Goal: Information Seeking & Learning: Learn about a topic

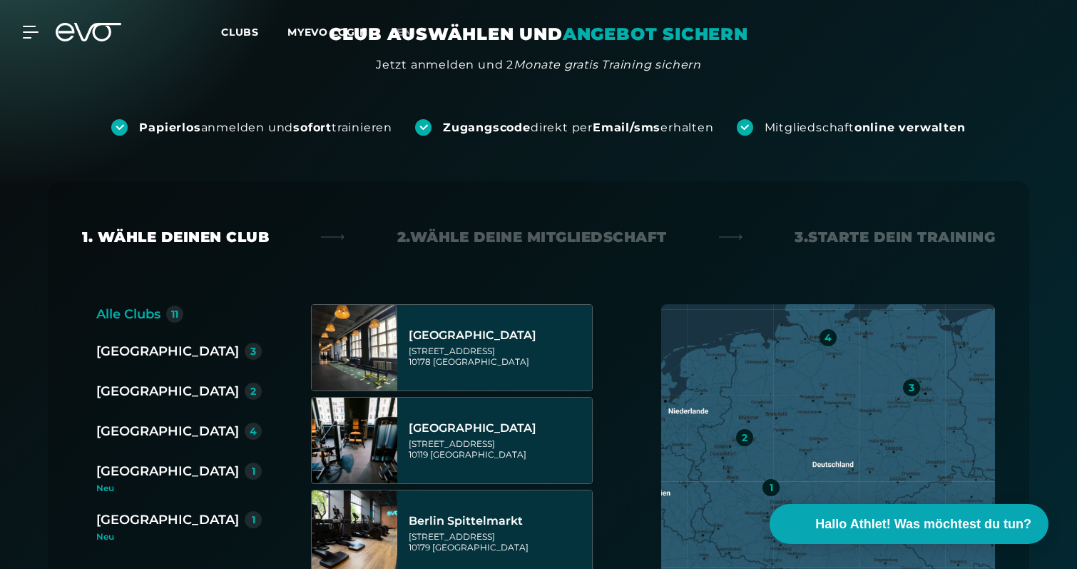
scroll to position [187, 0]
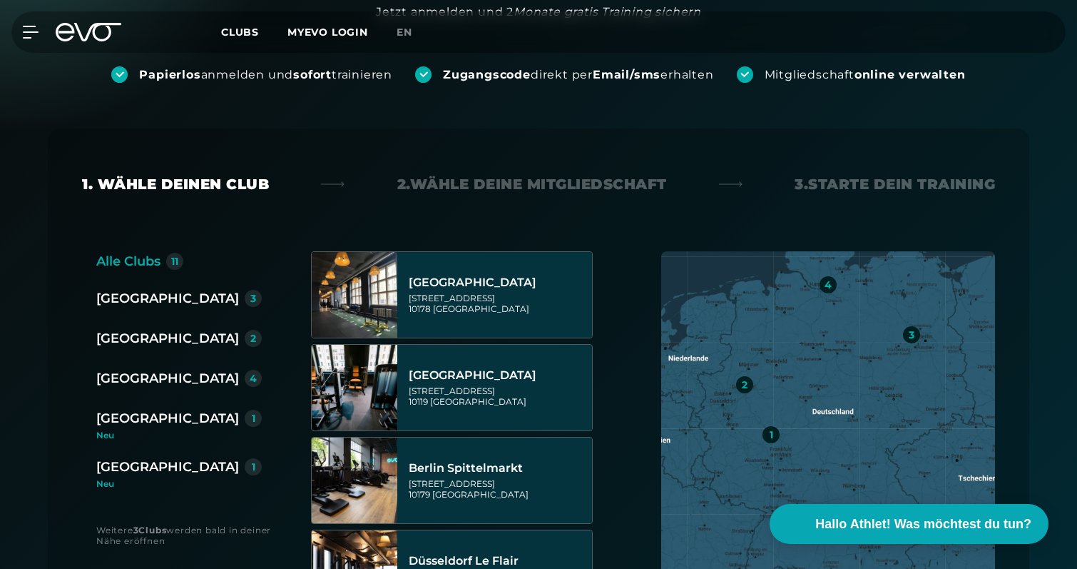
click at [135, 424] on div "[GEOGRAPHIC_DATA]" at bounding box center [167, 418] width 143 height 20
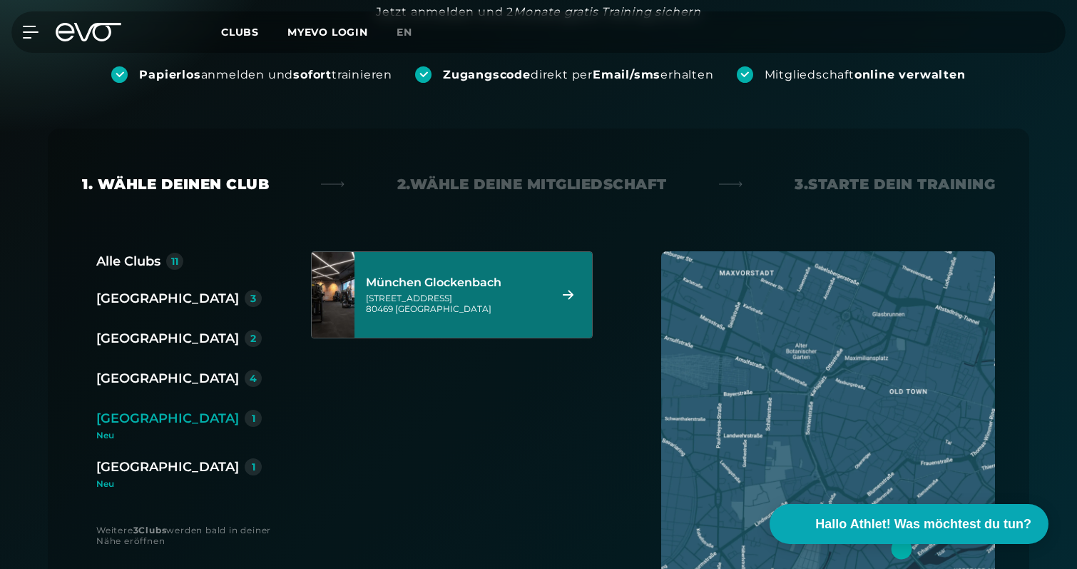
click at [400, 308] on div "München Glockenbach [STREET_ADDRESS]" at bounding box center [474, 295] width 238 height 86
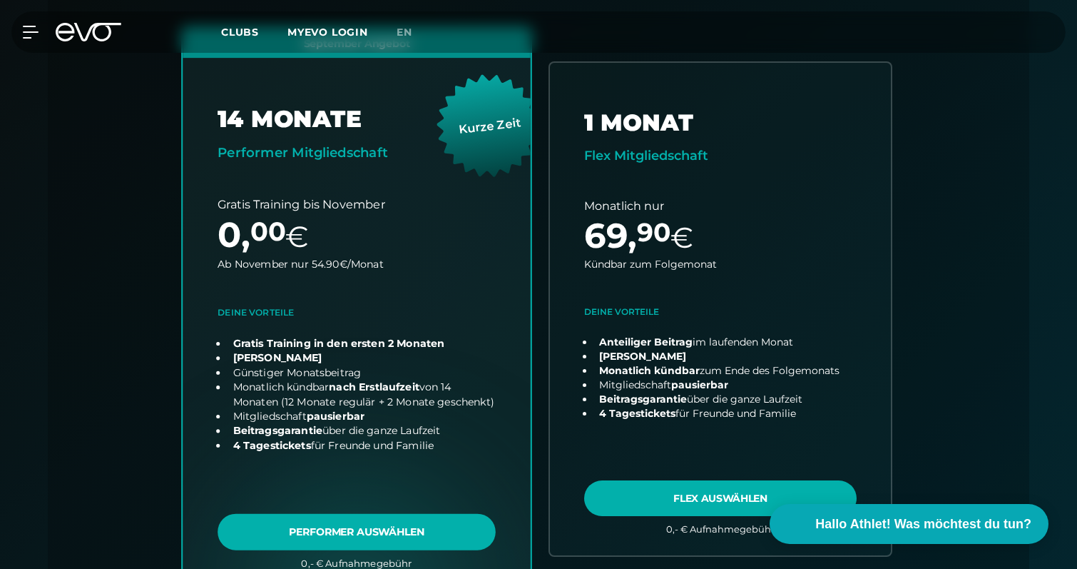
scroll to position [412, 0]
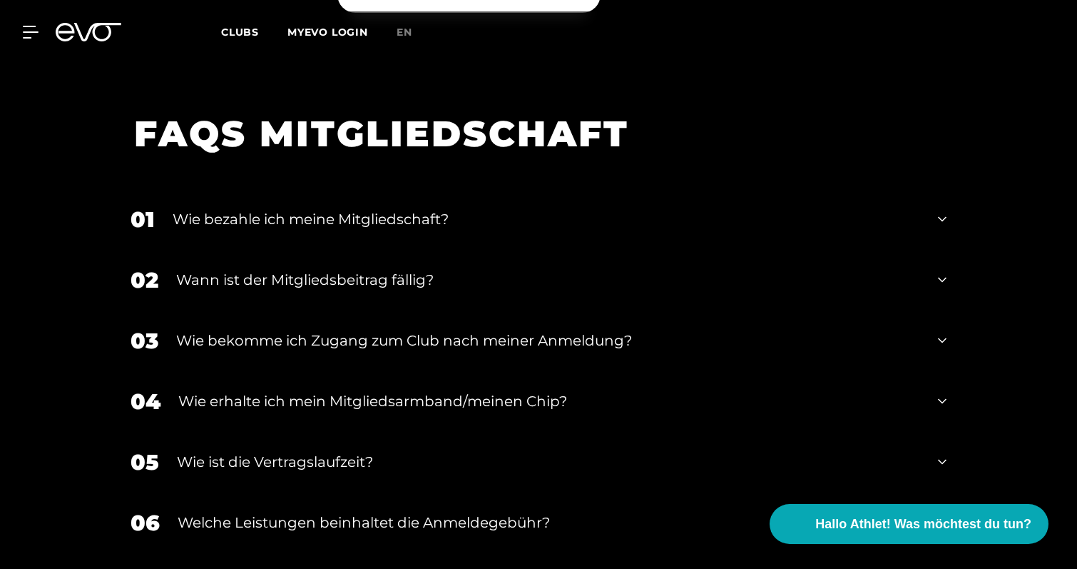
click at [619, 330] on div "Wie bekomme ich Zugang zum Club nach meiner Anmeldung?" at bounding box center [548, 340] width 744 height 21
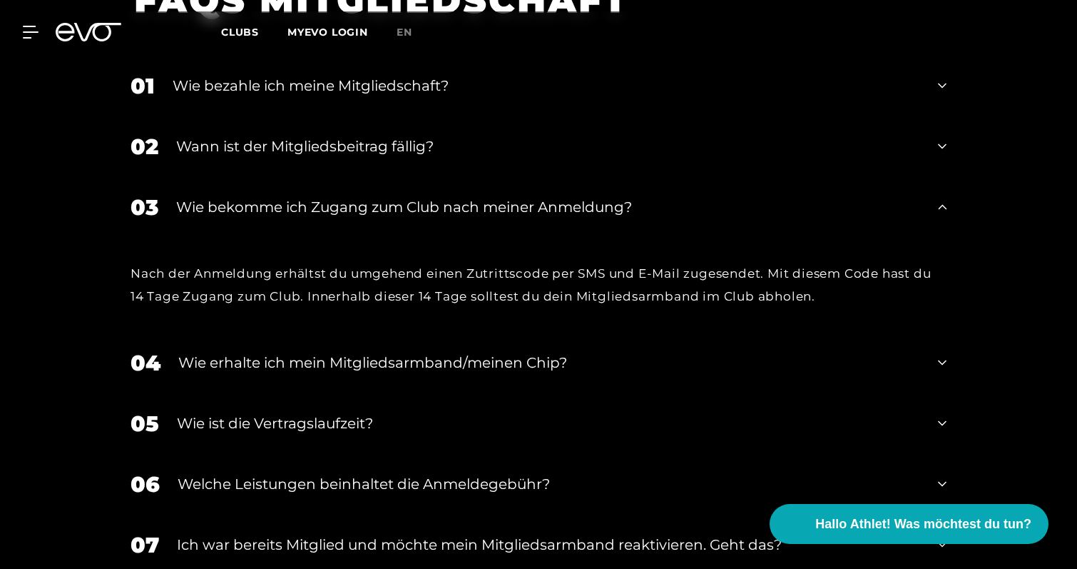
scroll to position [2420, 0]
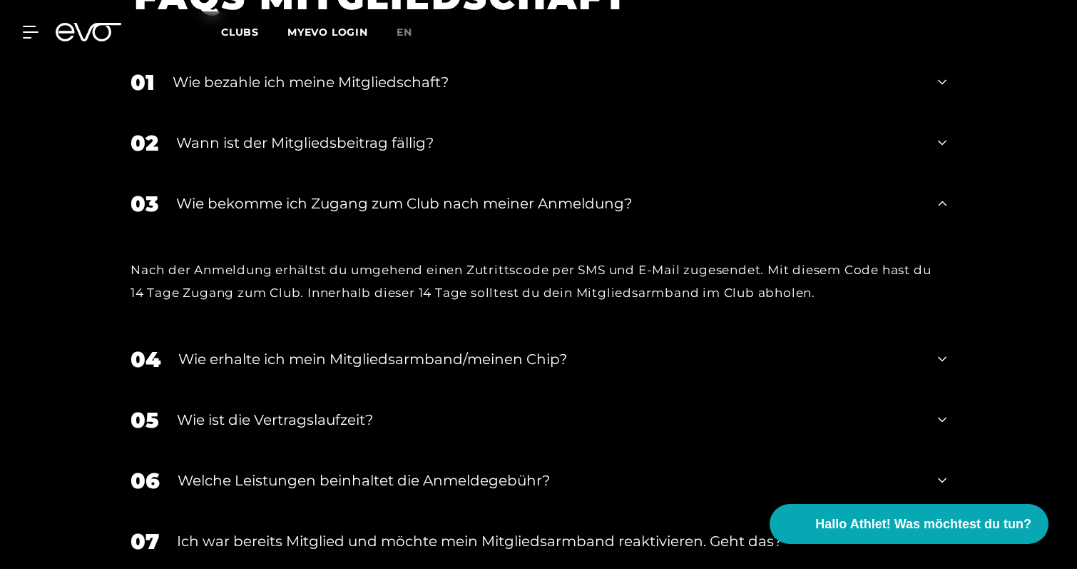
click at [618, 348] on div "Wie erhalte ich mein Mitgliedsarmband/meinen Chip?" at bounding box center [549, 358] width 742 height 21
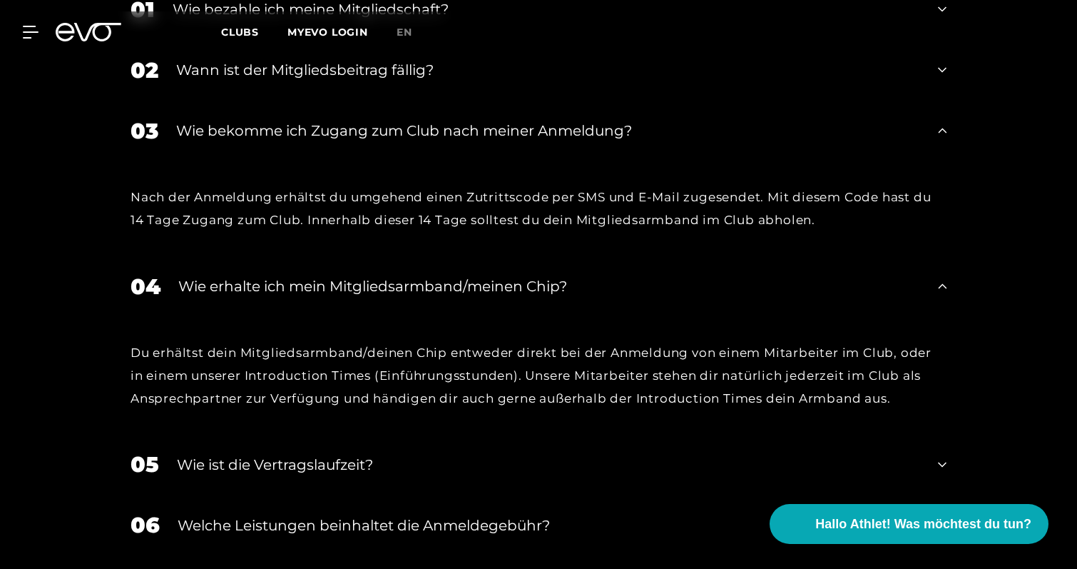
scroll to position [2542, 0]
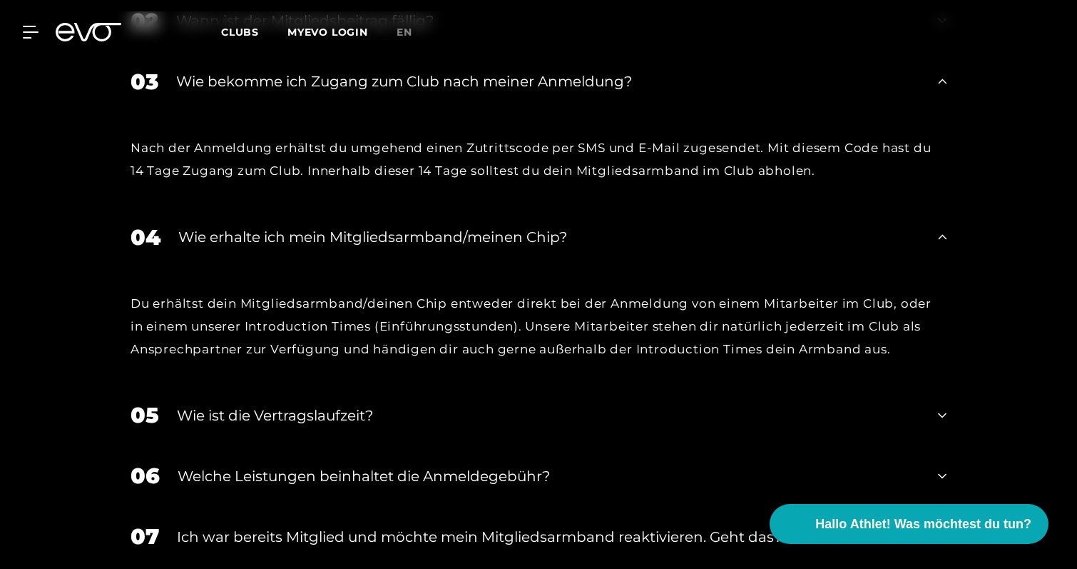
click at [575, 293] on div "Du erhältst dein Mitgliedsarmband/deinen Chip entweder direkt bei der Anmeldung…" at bounding box center [539, 326] width 816 height 69
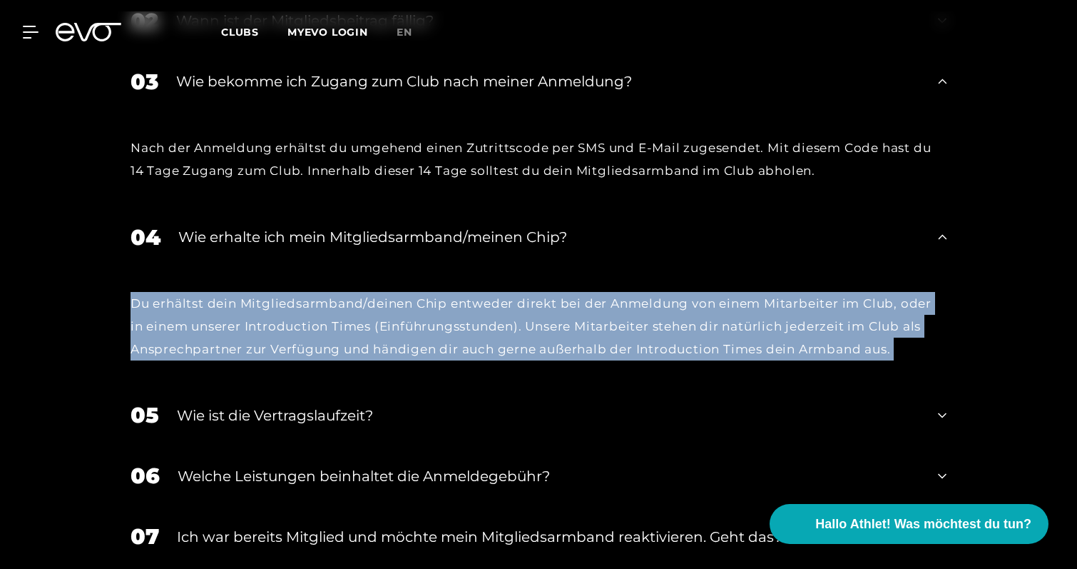
click at [579, 305] on div "Du erhältst dein Mitgliedsarmband/deinen Chip entweder direkt bei der Anmeldung…" at bounding box center [539, 326] width 816 height 69
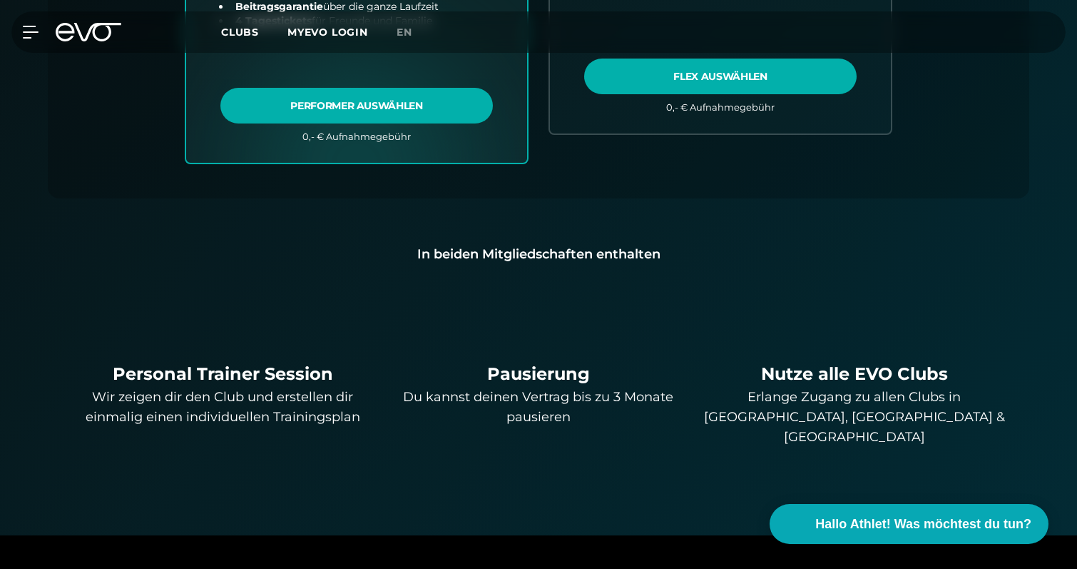
scroll to position [988, 0]
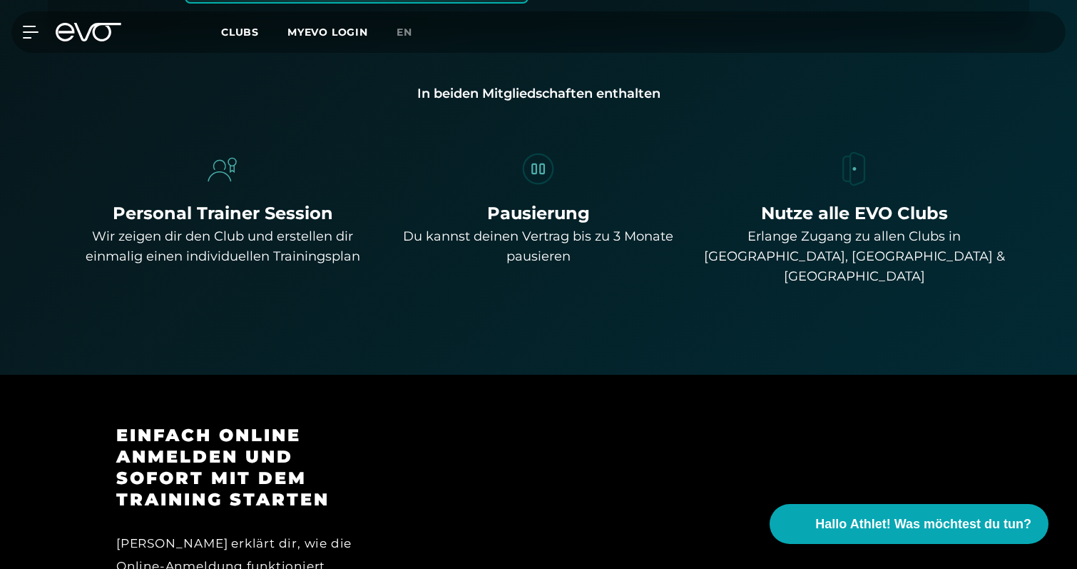
click at [248, 36] on span "Clubs" at bounding box center [240, 32] width 38 height 13
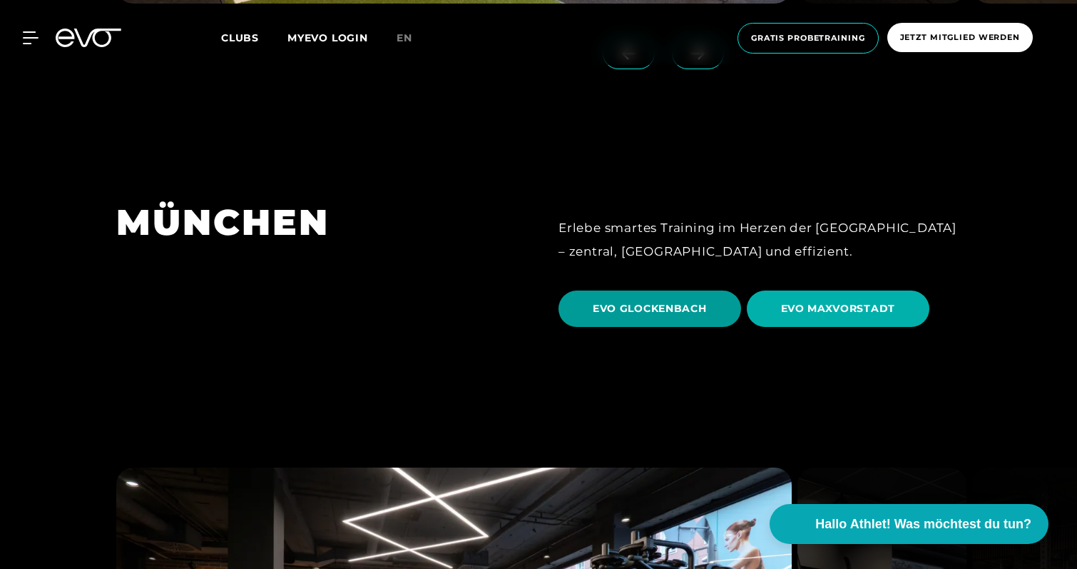
scroll to position [3964, 0]
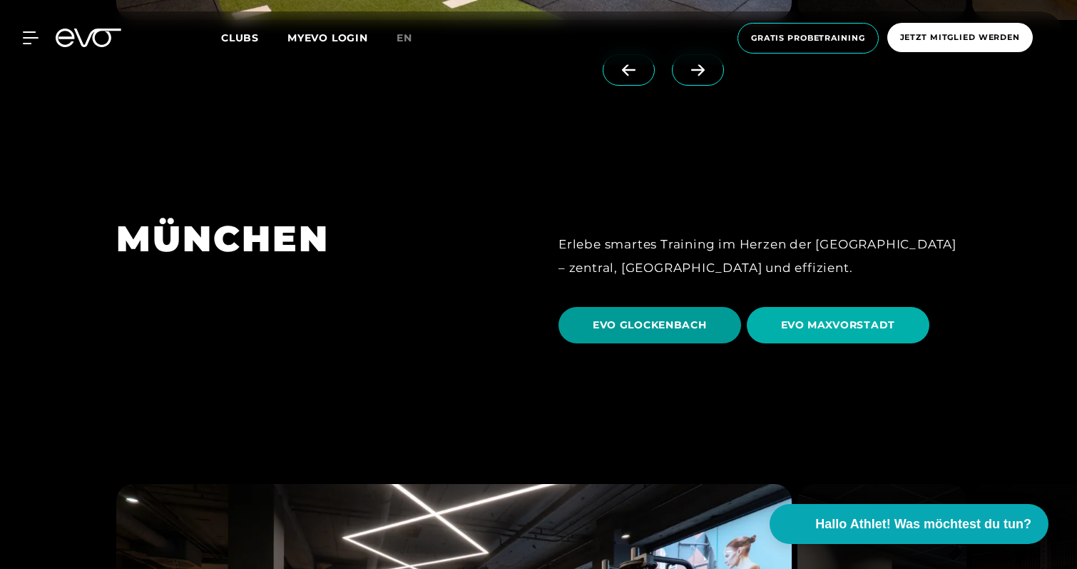
click at [691, 318] on span "EVO GLOCKENBACH" at bounding box center [650, 325] width 114 height 15
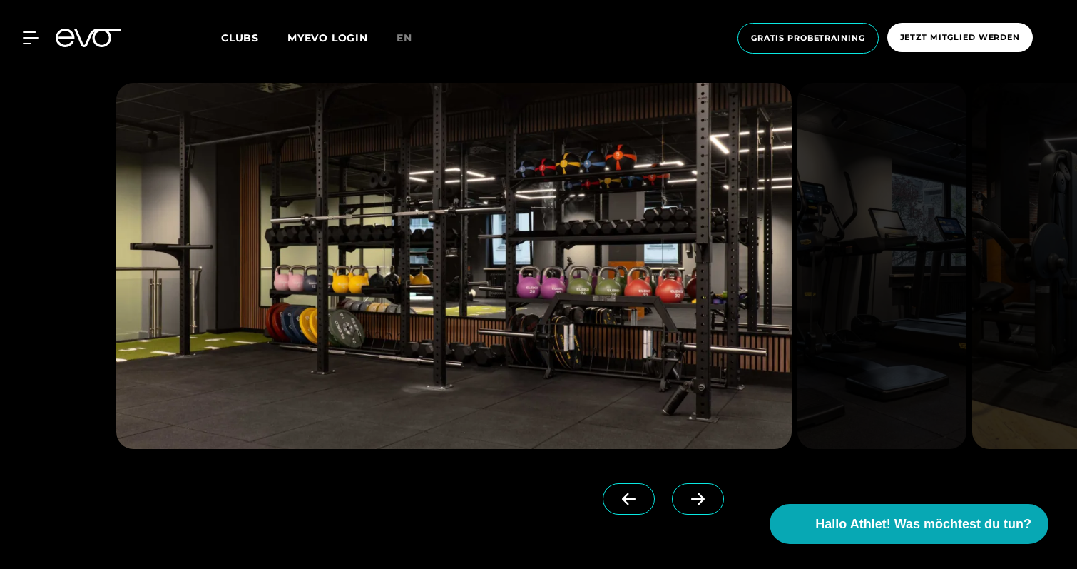
scroll to position [1720, 0]
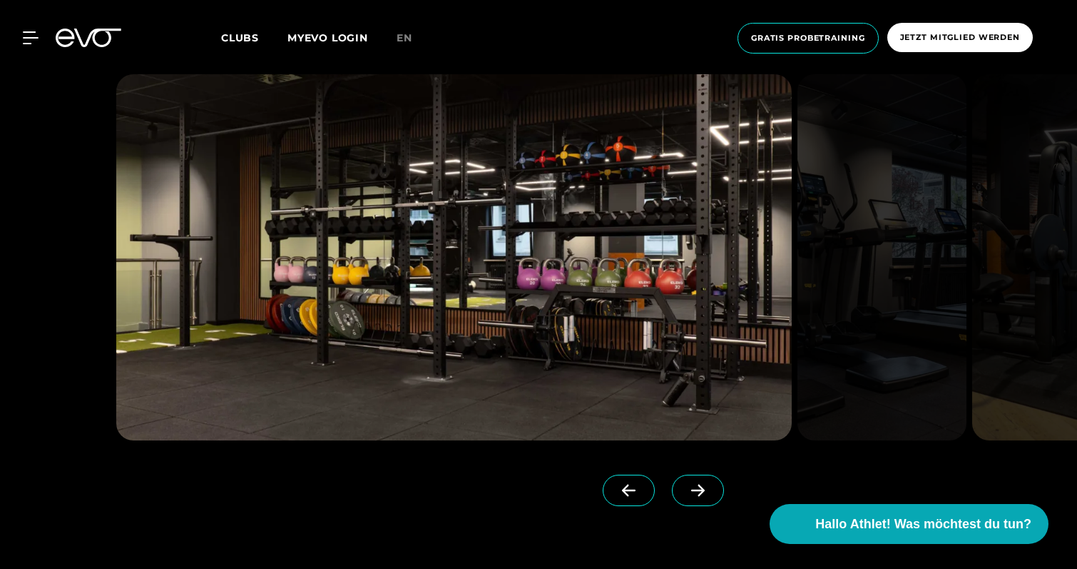
click at [686, 484] on icon at bounding box center [698, 490] width 25 height 13
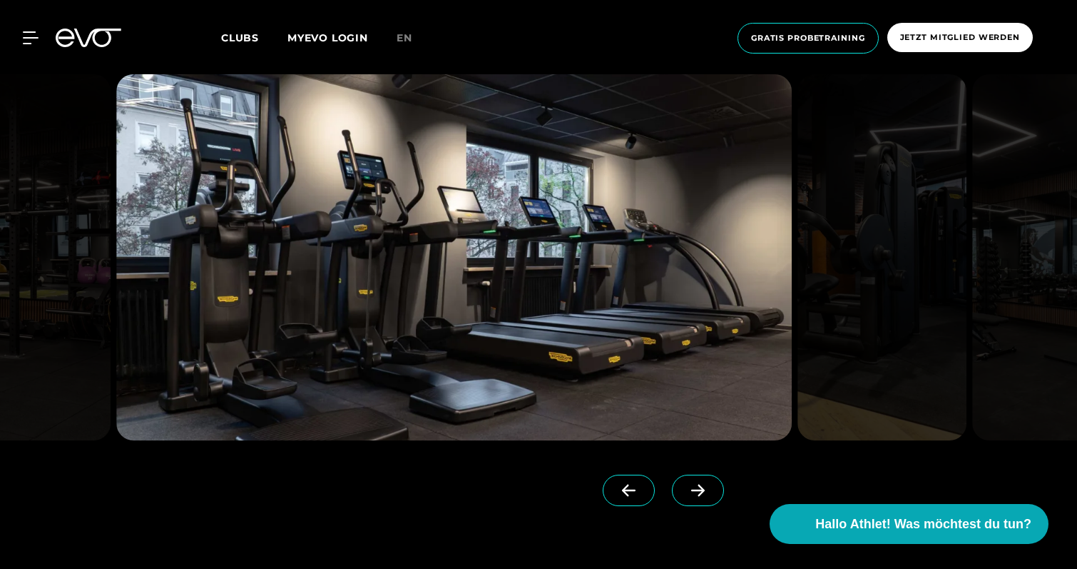
click at [686, 484] on icon at bounding box center [698, 490] width 25 height 13
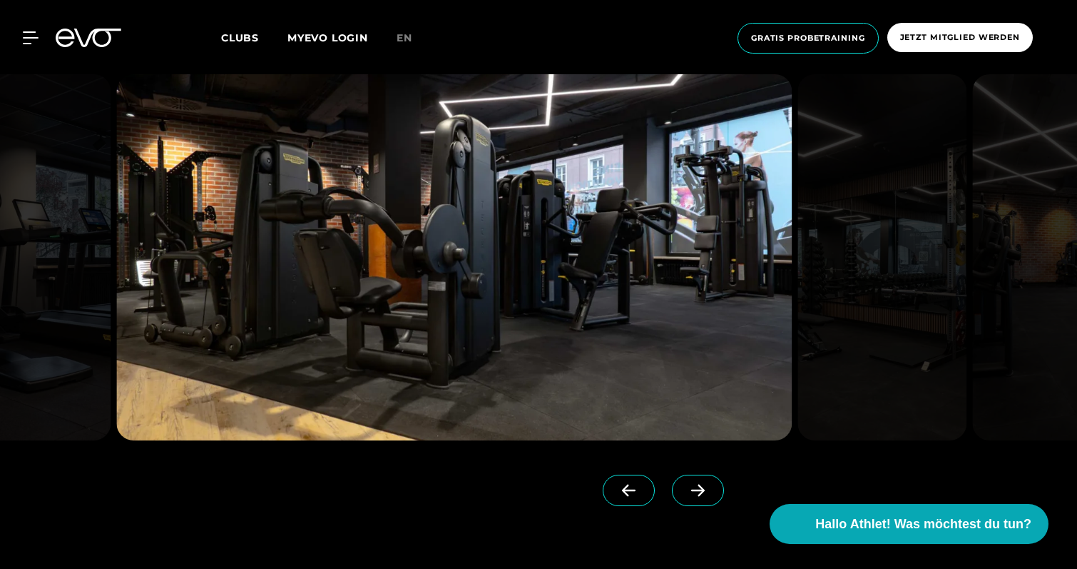
click at [686, 484] on icon at bounding box center [698, 490] width 25 height 13
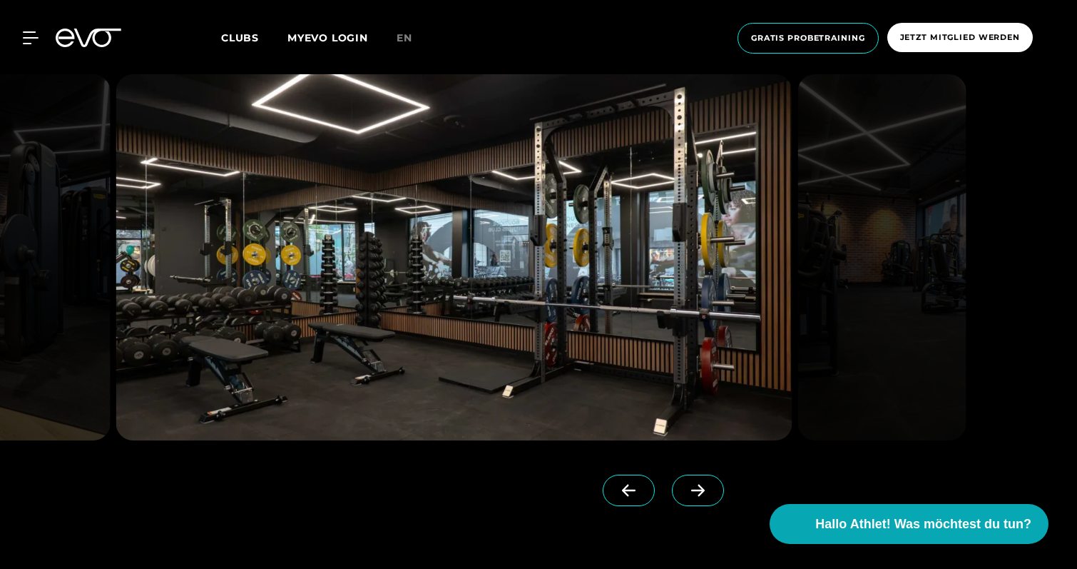
click at [686, 484] on icon at bounding box center [698, 490] width 25 height 13
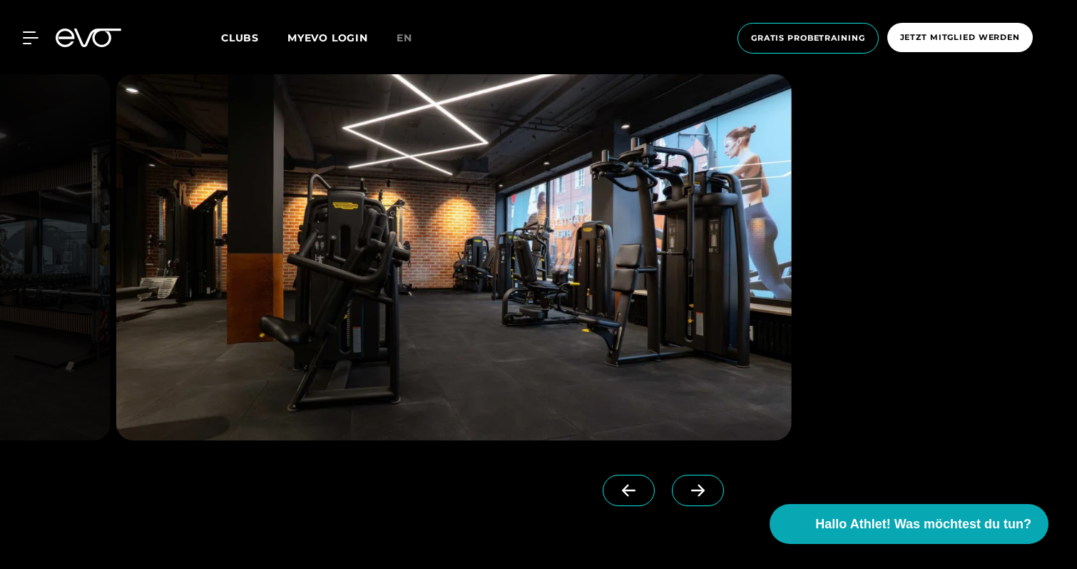
click at [686, 484] on icon at bounding box center [698, 490] width 25 height 13
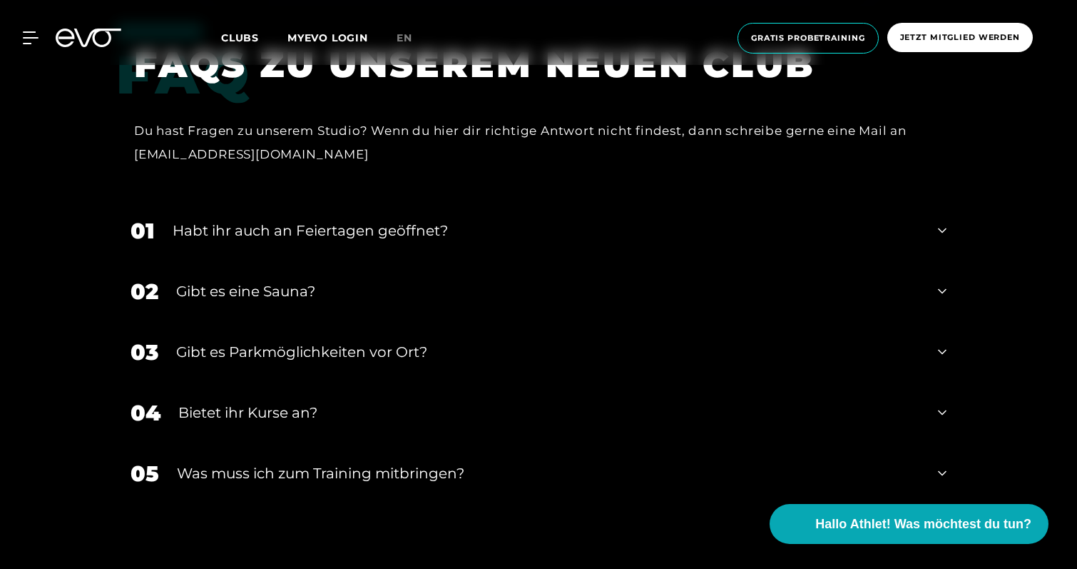
scroll to position [4381, 0]
click at [867, 280] on div "Gibt es eine Sauna?" at bounding box center [548, 290] width 744 height 21
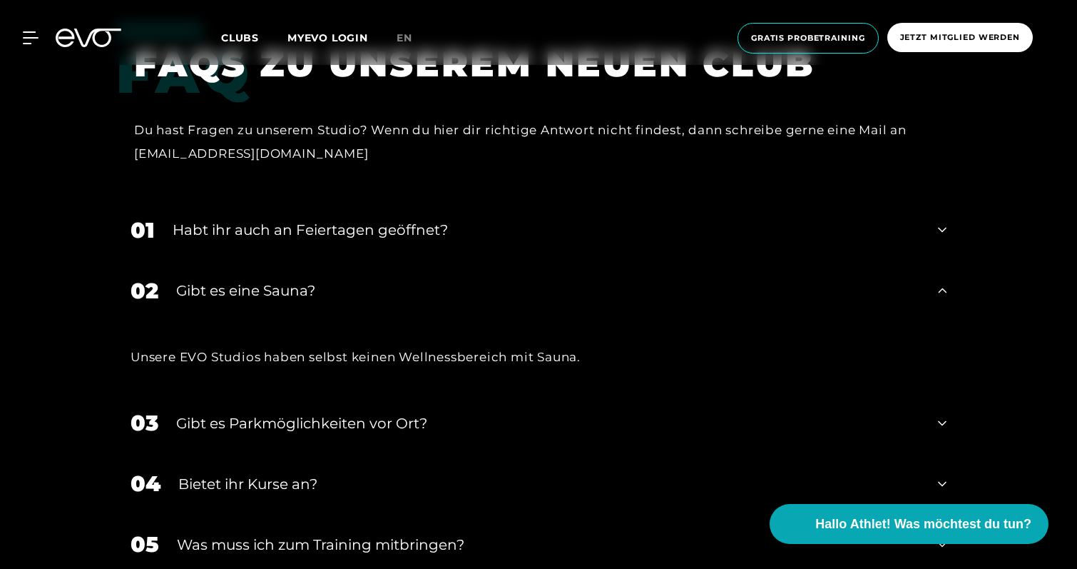
click at [863, 280] on div "Gibt es eine Sauna?" at bounding box center [548, 290] width 744 height 21
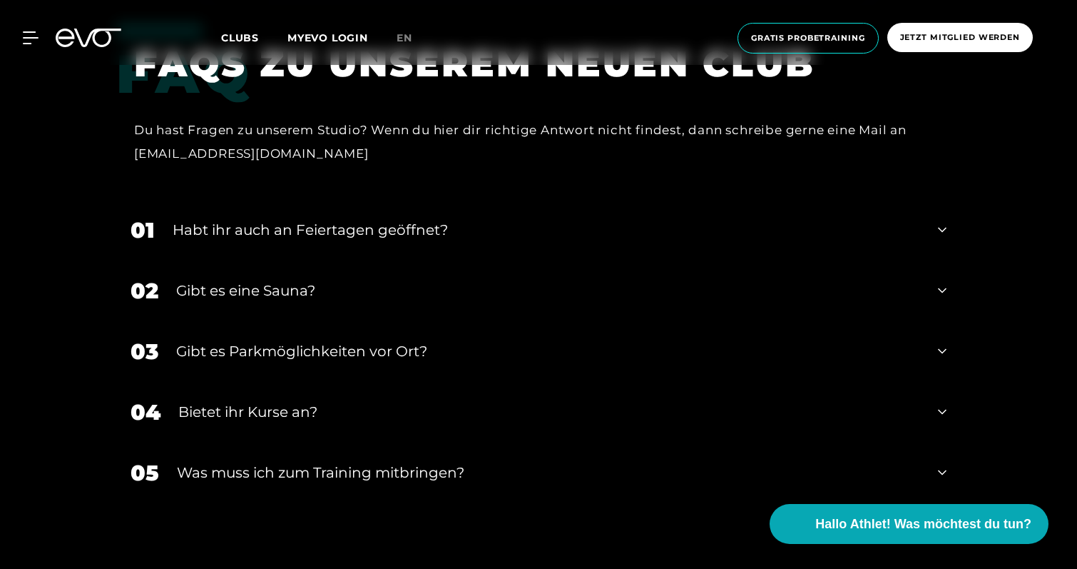
click at [863, 321] on div "03 Gibt es Parkmöglichkeiten vor Ort?" at bounding box center [538, 351] width 845 height 61
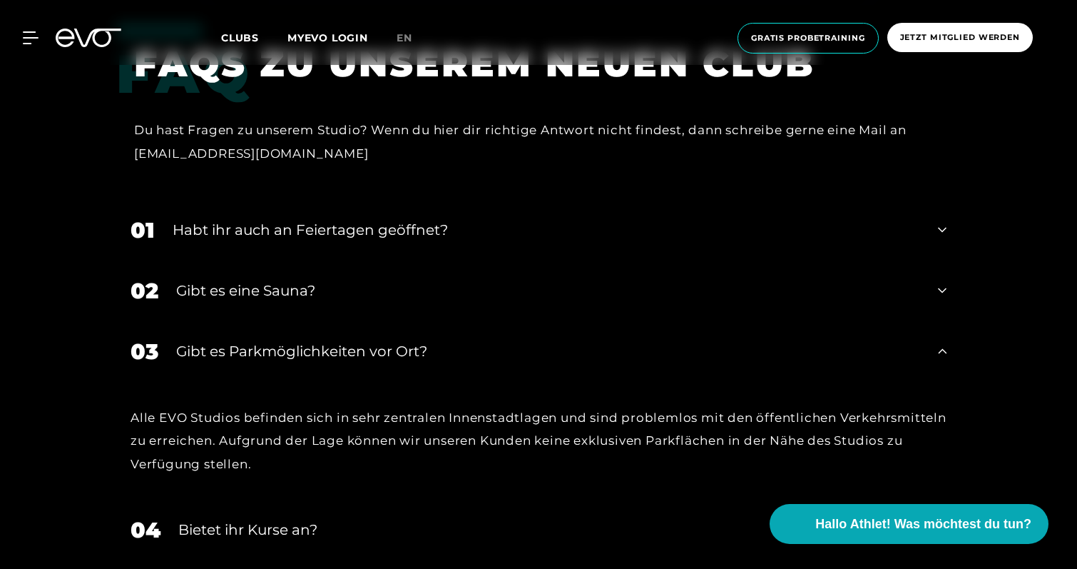
click at [849, 340] on div "Gibt es Parkmöglichkeiten vor Ort?" at bounding box center [548, 350] width 744 height 21
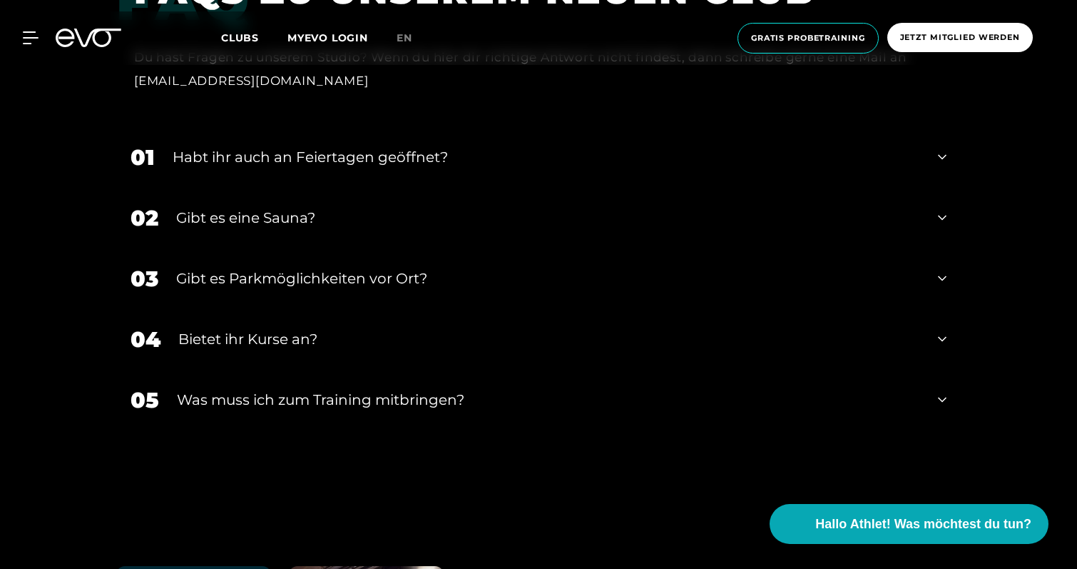
scroll to position [4457, 0]
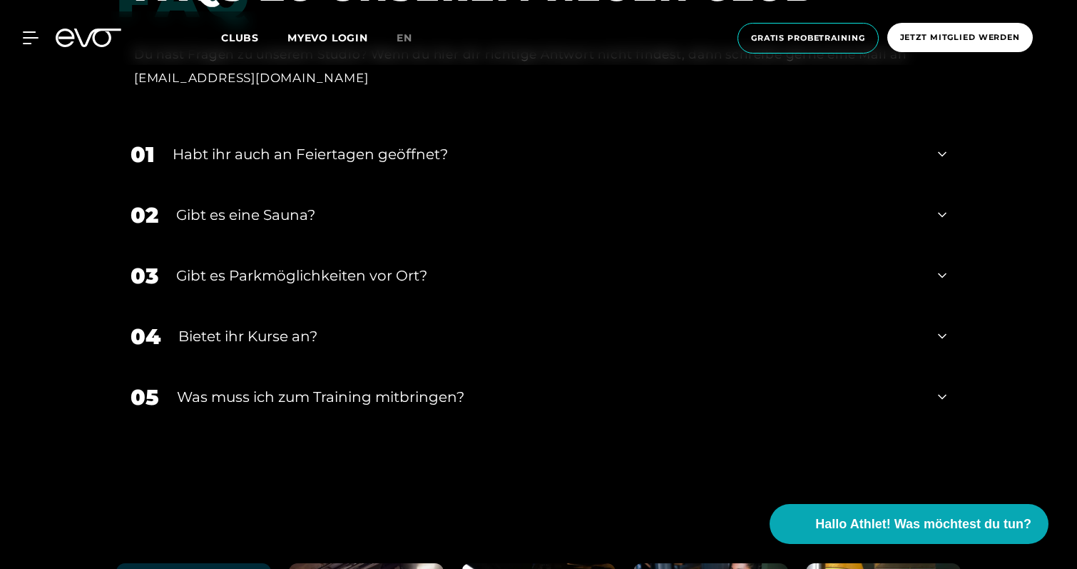
click at [823, 306] on div "04 Bietet ihr [DEMOGRAPHIC_DATA]?" at bounding box center [538, 336] width 845 height 61
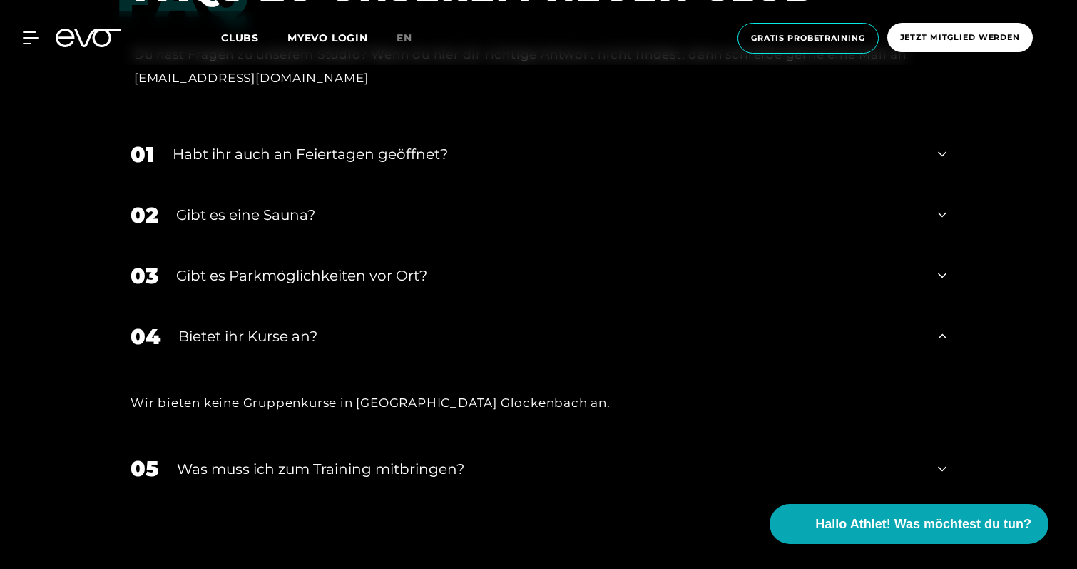
click at [820, 325] on div "Bietet ihr Kurse an?" at bounding box center [549, 335] width 742 height 21
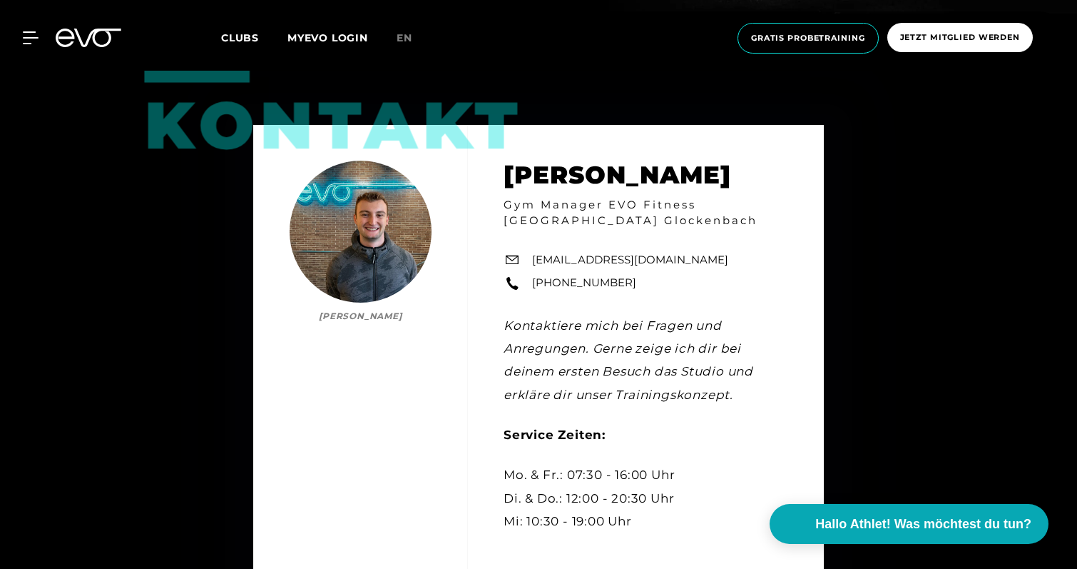
scroll to position [3736, 0]
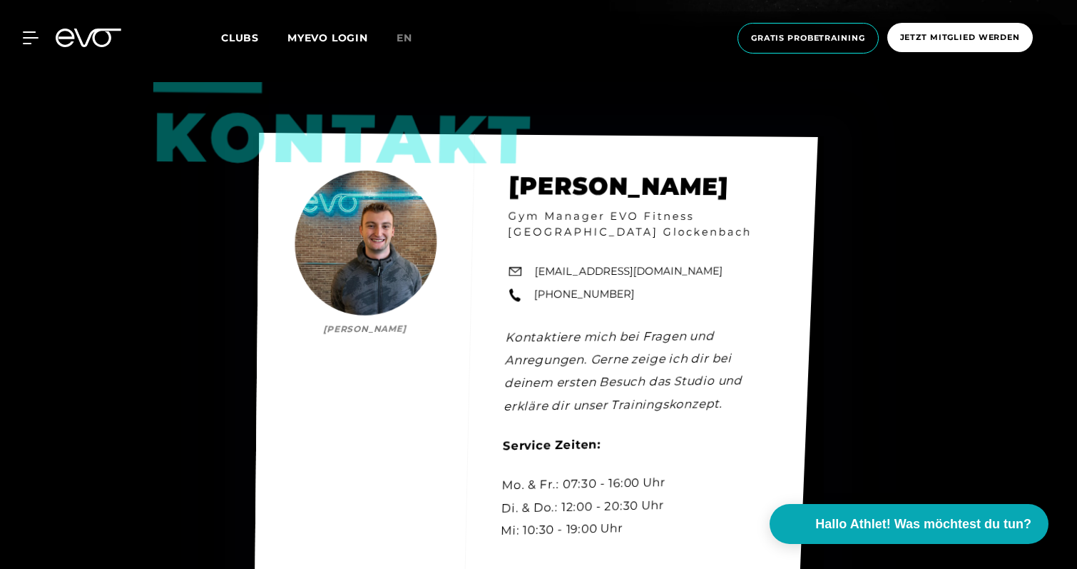
click at [367, 213] on div "Kontakt [PERSON_NAME] [PERSON_NAME] Gym Manager EVO Fitness [GEOGRAPHIC_DATA] G…" at bounding box center [537, 366] width 564 height 467
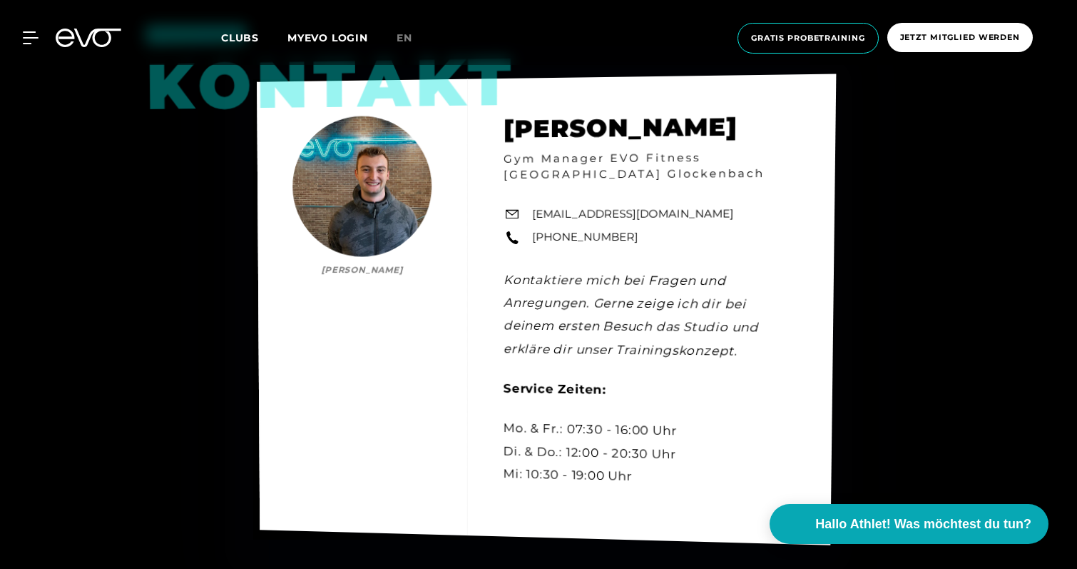
scroll to position [3779, 0]
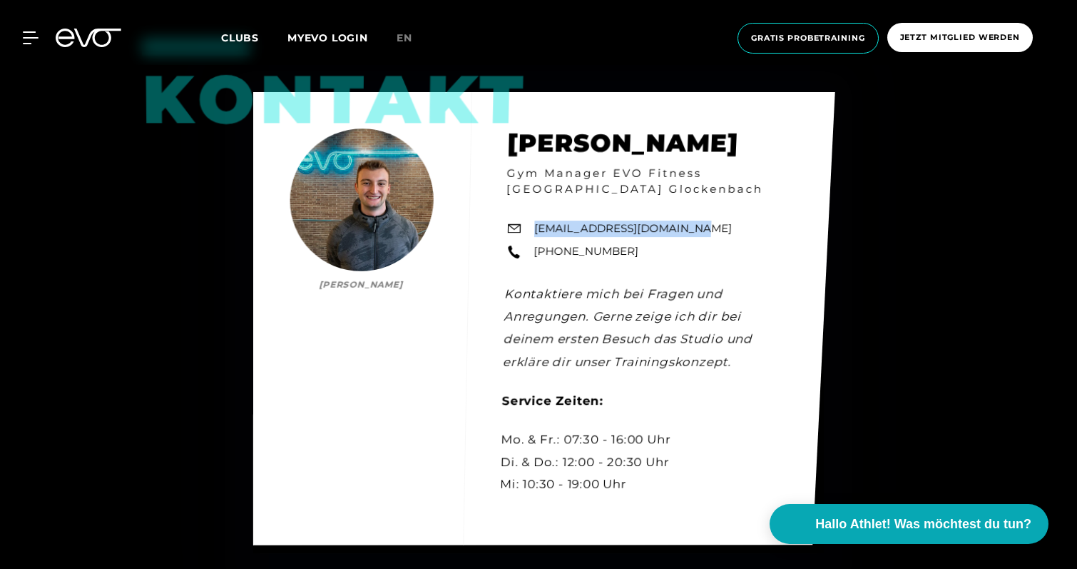
drag, startPoint x: 721, startPoint y: 204, endPoint x: 537, endPoint y: 208, distance: 184.8
click at [537, 208] on div "Kontakt [PERSON_NAME] [PERSON_NAME] Gym Manager EVO Fitness [GEOGRAPHIC_DATA] G…" at bounding box center [544, 318] width 582 height 453
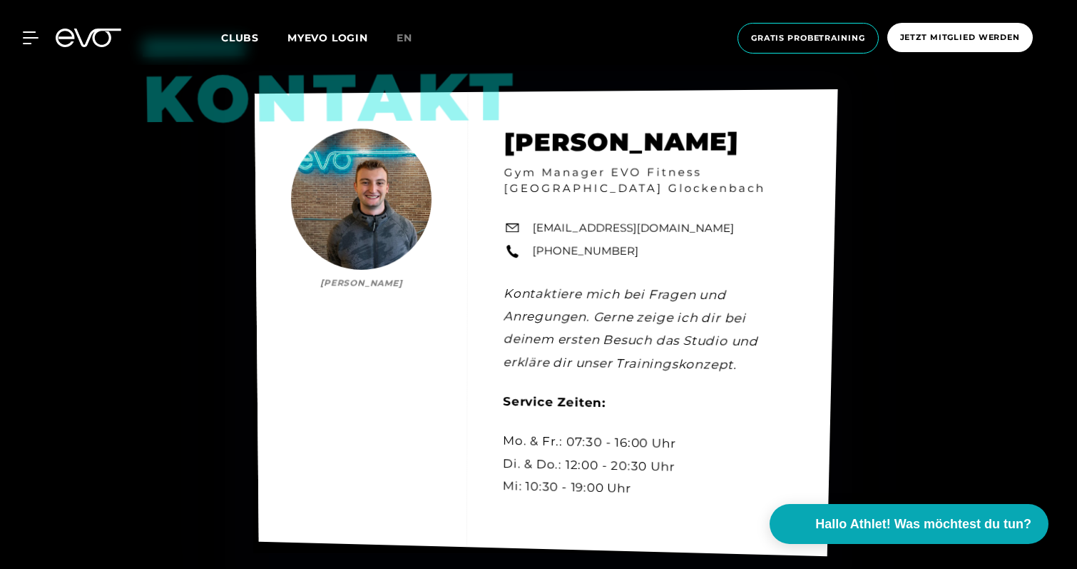
click at [706, 218] on div "Kontakt [PERSON_NAME] [PERSON_NAME] Gym Manager EVO Fitness [GEOGRAPHIC_DATA] G…" at bounding box center [547, 322] width 584 height 467
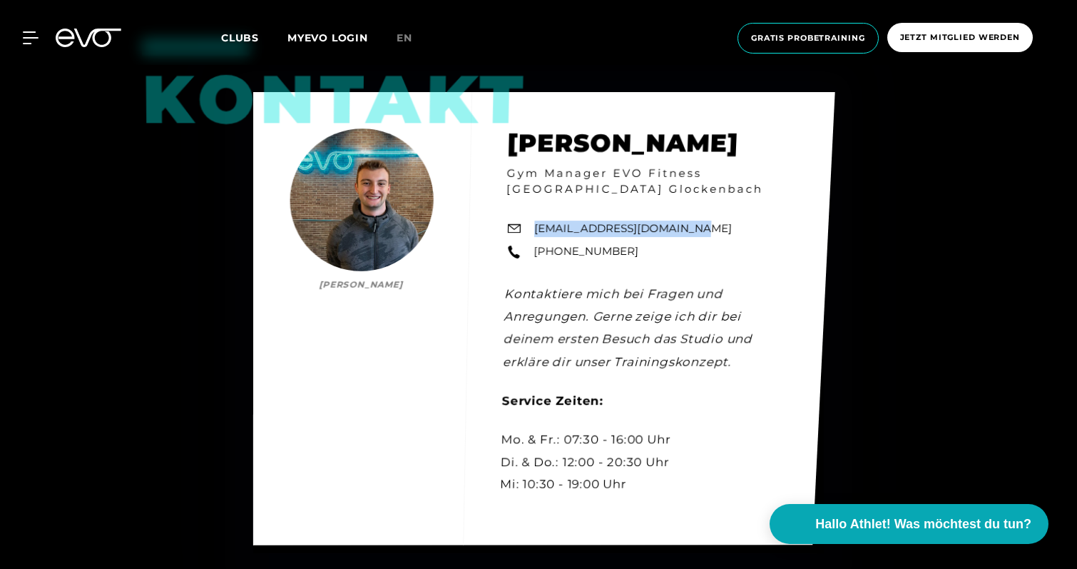
drag, startPoint x: 701, startPoint y: 208, endPoint x: 539, endPoint y: 211, distance: 162.7
click at [538, 211] on div "Kontakt [PERSON_NAME] [PERSON_NAME] Gym Manager EVO Fitness [GEOGRAPHIC_DATA] G…" at bounding box center [544, 318] width 582 height 453
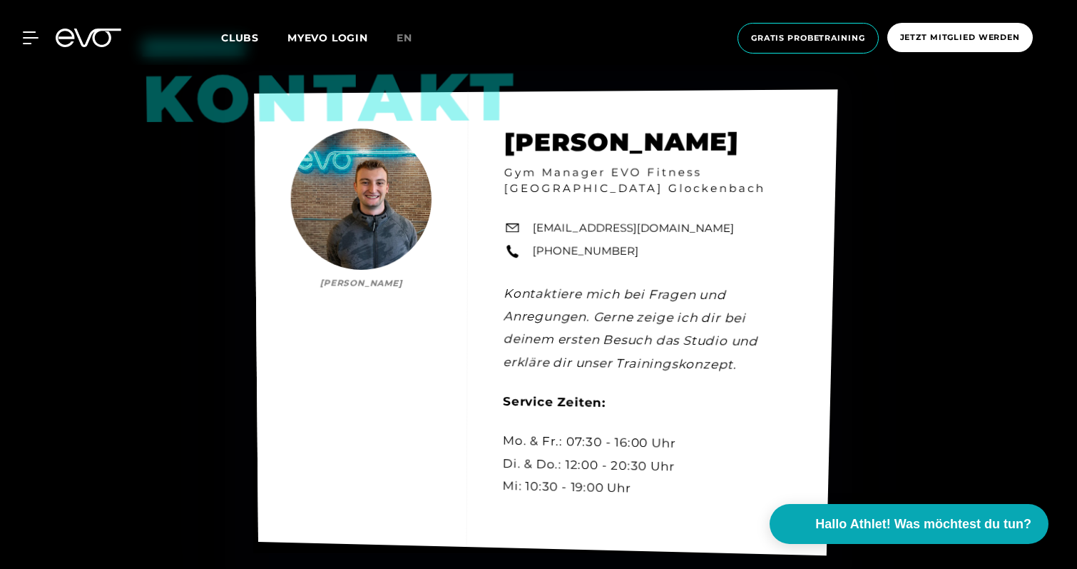
click at [688, 225] on div "Kontakt [PERSON_NAME] [PERSON_NAME] Gym Manager EVO Fitness [GEOGRAPHIC_DATA] G…" at bounding box center [546, 323] width 584 height 466
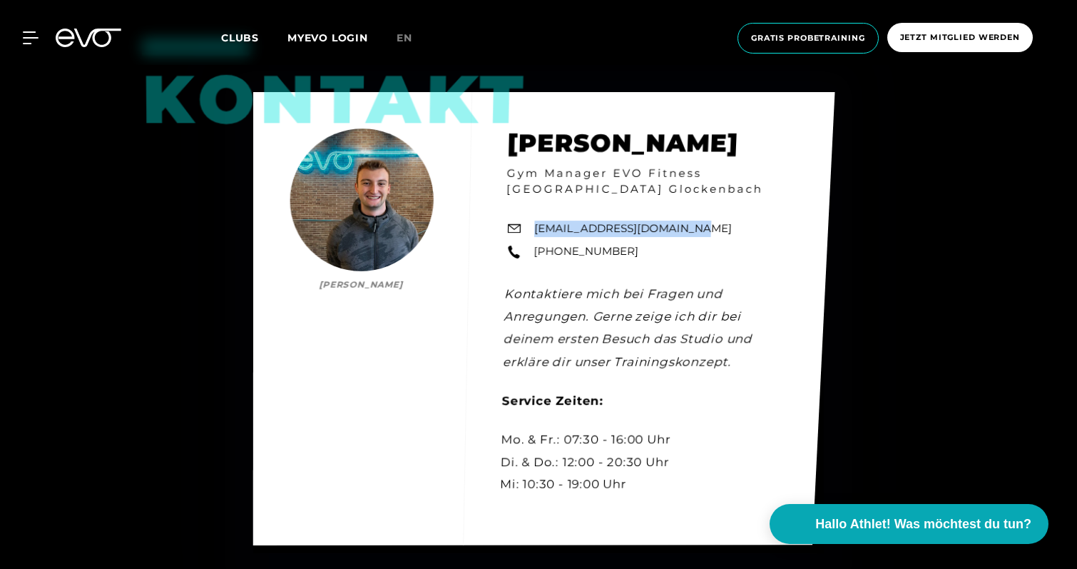
drag, startPoint x: 698, startPoint y: 210, endPoint x: 537, endPoint y: 212, distance: 160.6
click at [537, 212] on div "Kontakt [PERSON_NAME] [PERSON_NAME] Gym Manager EVO Fitness [GEOGRAPHIC_DATA] G…" at bounding box center [544, 318] width 582 height 453
click at [537, 220] on link "[EMAIL_ADDRESS][DOMAIN_NAME]" at bounding box center [633, 228] width 198 height 16
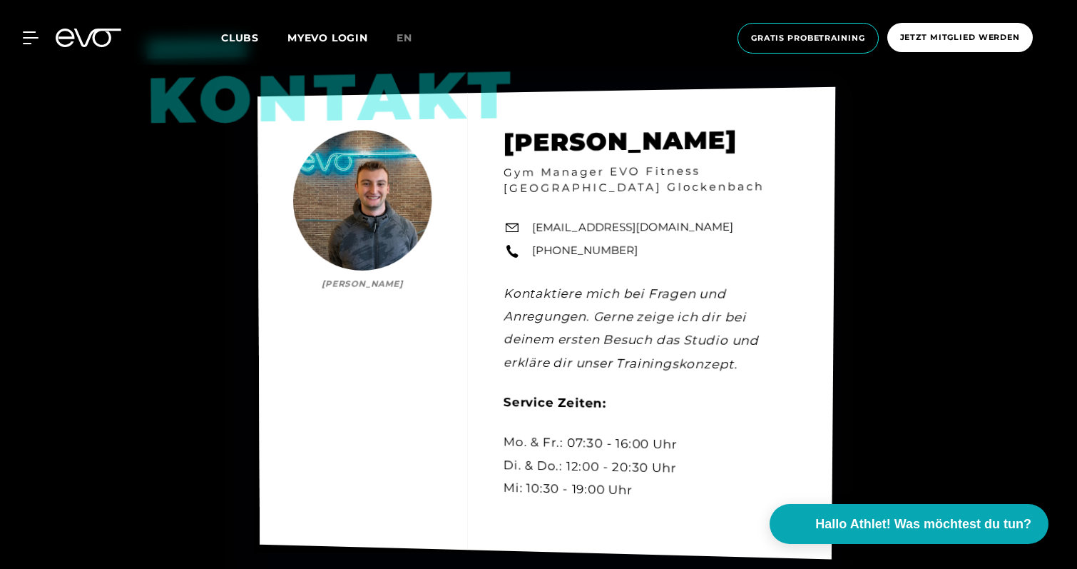
click at [791, 240] on div "Kontakt [PERSON_NAME] [PERSON_NAME] Gym Manager EVO Fitness [GEOGRAPHIC_DATA] G…" at bounding box center [547, 323] width 578 height 472
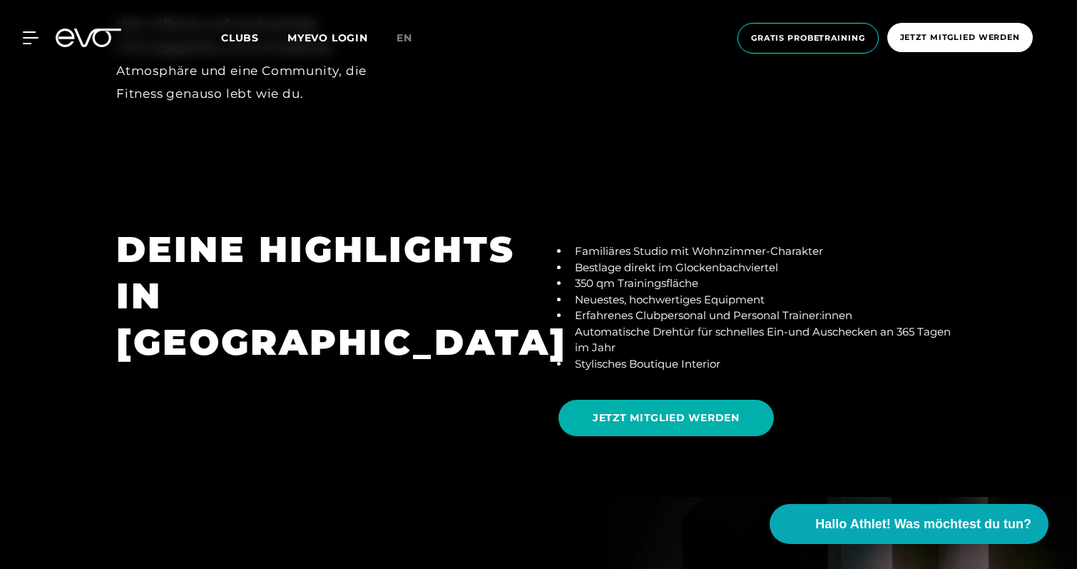
scroll to position [2578, 0]
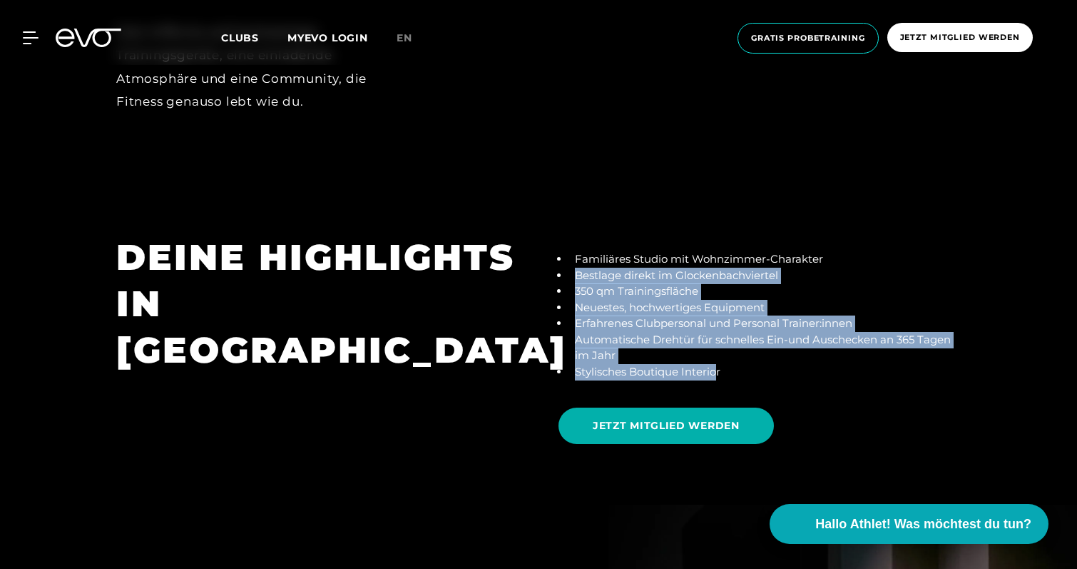
drag, startPoint x: 717, startPoint y: 351, endPoint x: 565, endPoint y: 245, distance: 185.5
click at [565, 251] on ul "Familiäres Studio mit Wohnzimmer-Charakter Bestlage direkt im Glockenbachvierte…" at bounding box center [760, 315] width 402 height 128
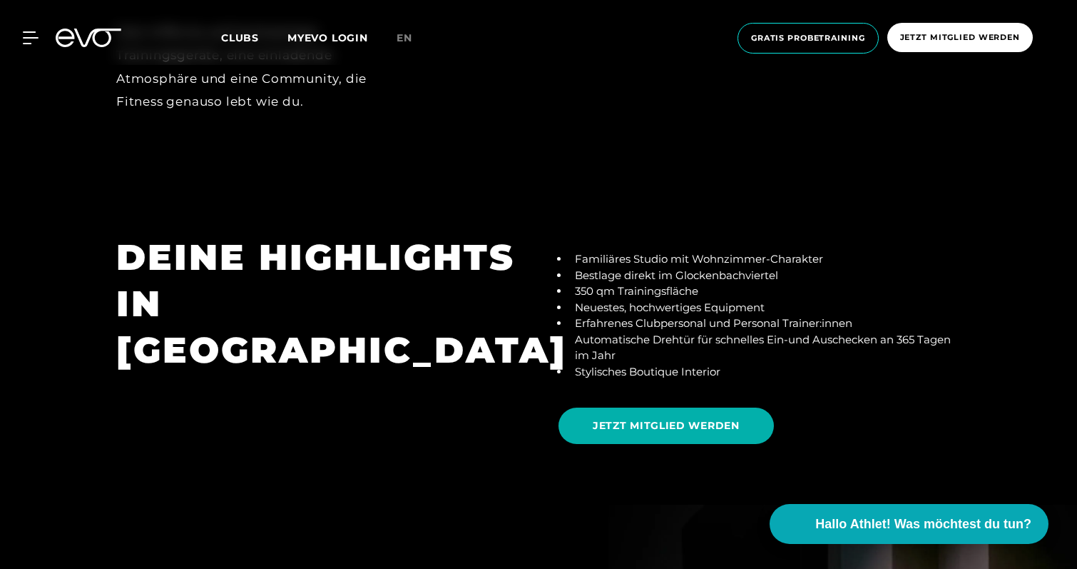
click at [699, 332] on li "Automatische Drehtür für schnelles Ein-und Auschecken an 365 Tagen im Jahr" at bounding box center [765, 348] width 392 height 32
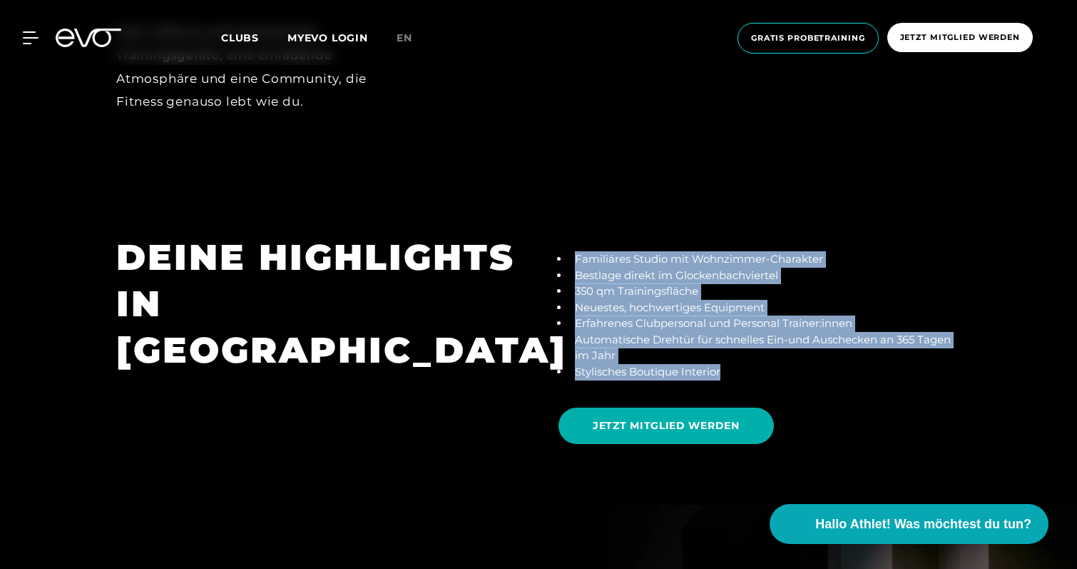
drag, startPoint x: 740, startPoint y: 355, endPoint x: 569, endPoint y: 230, distance: 211.0
click at [569, 251] on ul "Familiäres Studio mit Wohnzimmer-Charakter Bestlage direkt im Glockenbachvierte…" at bounding box center [760, 315] width 402 height 128
click at [569, 251] on li "Familiäres Studio mit Wohnzimmer-Charakter" at bounding box center [765, 259] width 392 height 16
drag, startPoint x: 569, startPoint y: 231, endPoint x: 731, endPoint y: 347, distance: 199.0
click at [731, 347] on ul "Familiäres Studio mit Wohnzimmer-Charakter Bestlage direkt im Glockenbachvierte…" at bounding box center [760, 315] width 402 height 128
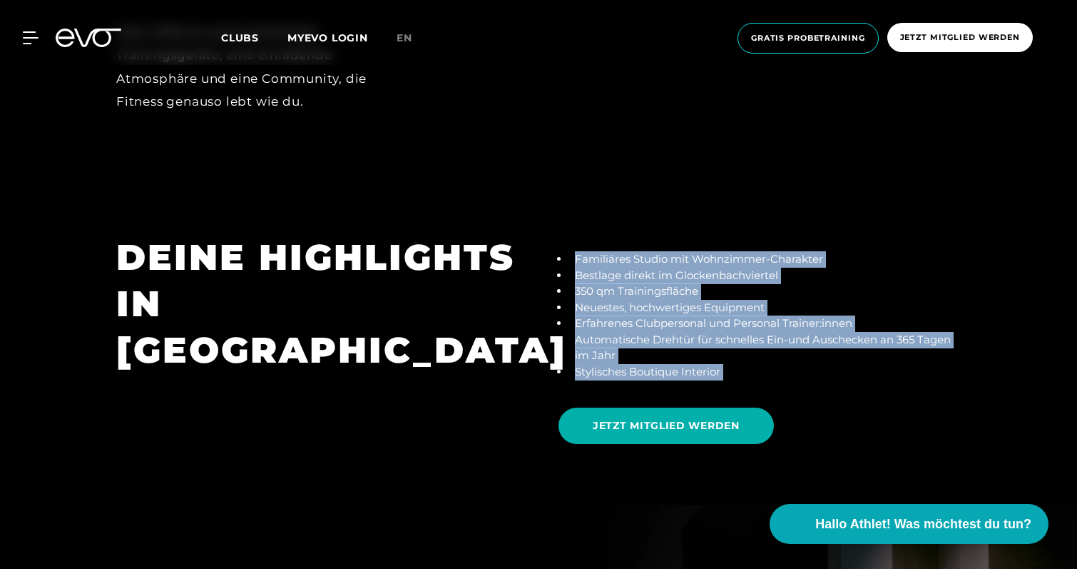
click at [731, 364] on li "Stylisches Boutique Interior" at bounding box center [765, 372] width 392 height 16
drag, startPoint x: 731, startPoint y: 347, endPoint x: 568, endPoint y: 237, distance: 196.9
click at [568, 251] on ul "Familiäres Studio mit Wohnzimmer-Charakter Bestlage direkt im Glockenbachvierte…" at bounding box center [760, 315] width 402 height 128
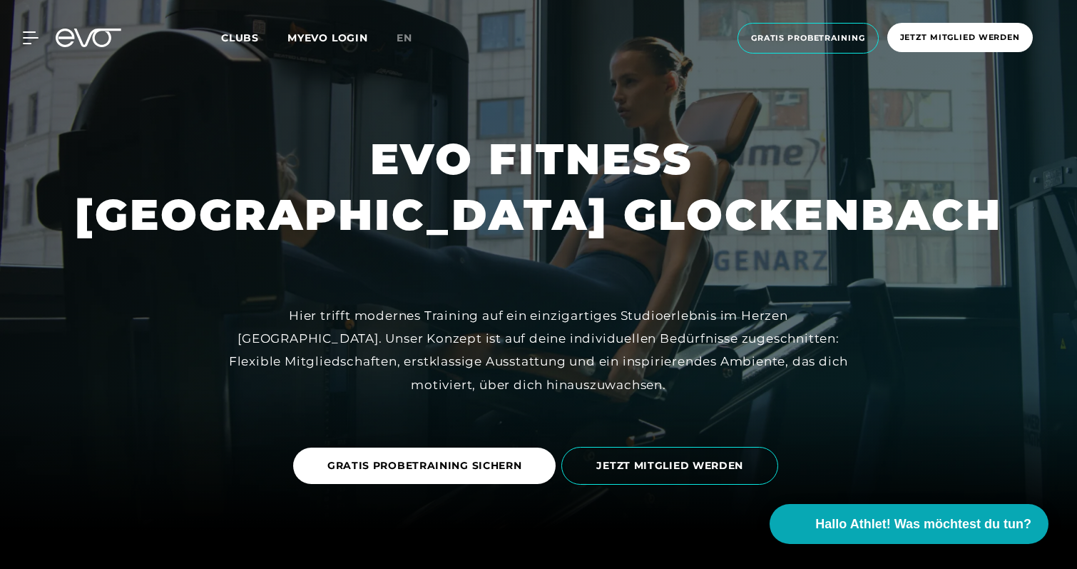
scroll to position [0, 0]
